Goal: Find specific page/section: Find specific page/section

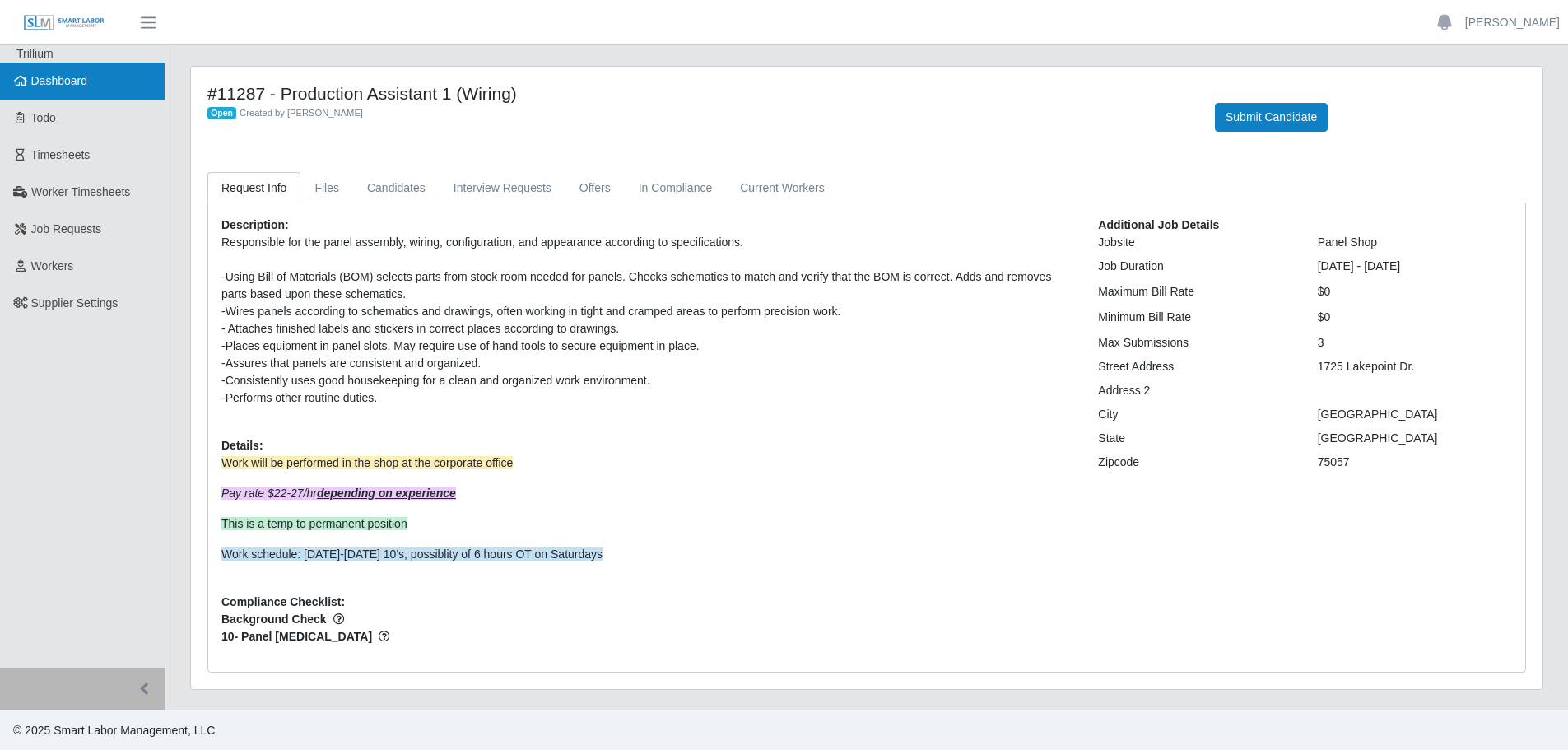
click at [48, 74] on span "Dashboard" at bounding box center [59, 81] width 56 height 14
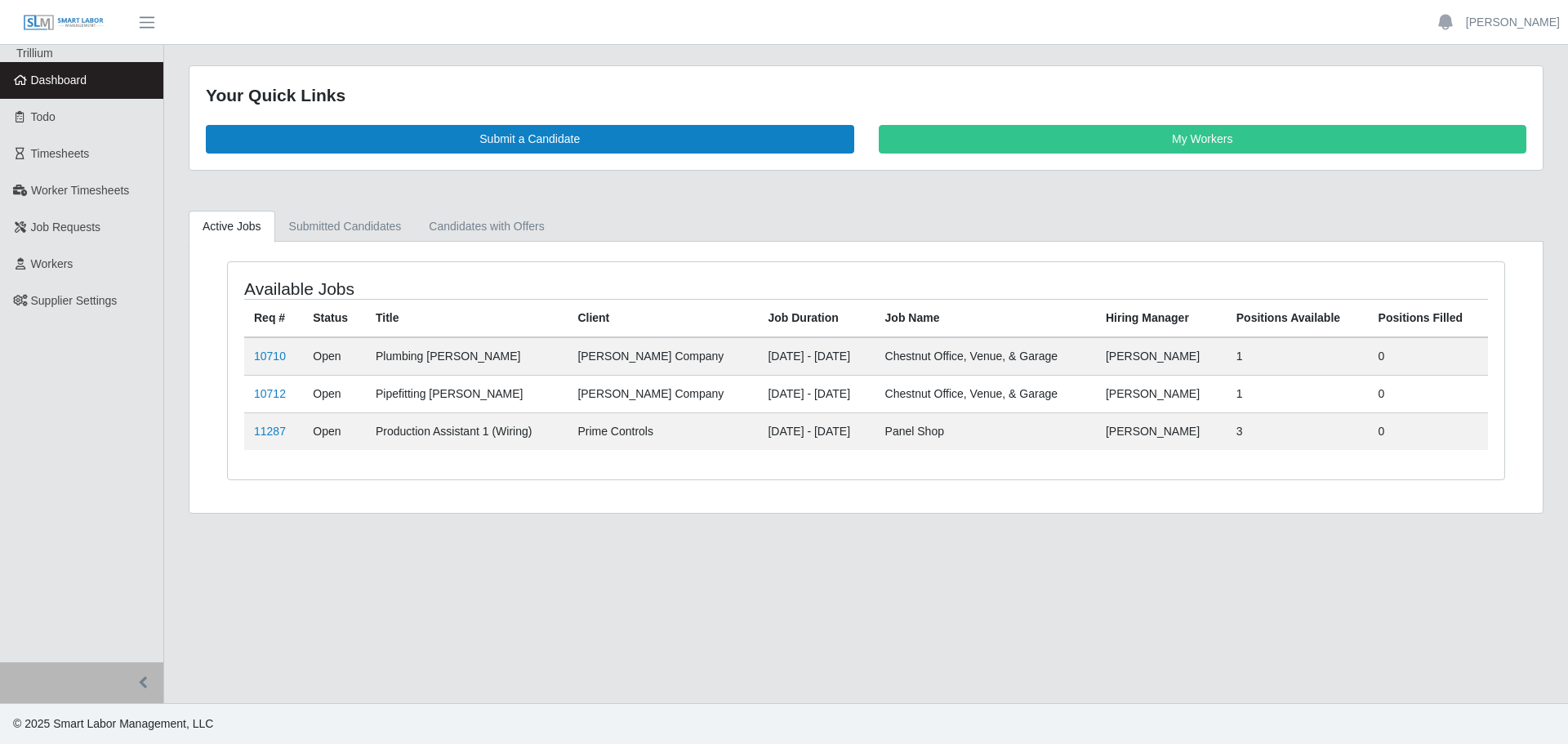
click at [440, 431] on td "Production Assistant 1 (Wiring)" at bounding box center [466, 431] width 201 height 38
click at [265, 428] on link "11287" at bounding box center [270, 432] width 32 height 13
